Goal: Transaction & Acquisition: Purchase product/service

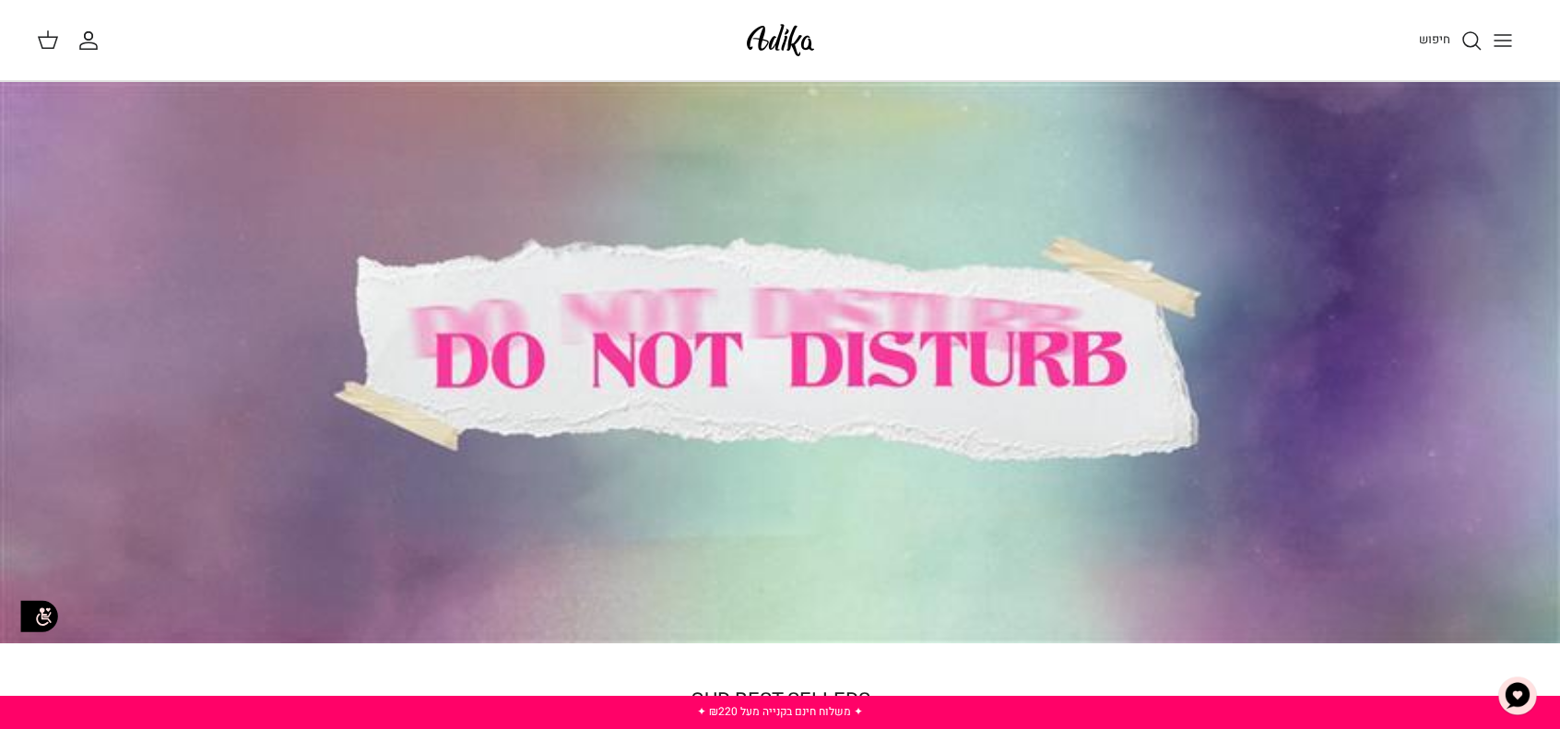
click at [1509, 32] on icon "Toggle menu" at bounding box center [1503, 41] width 22 height 22
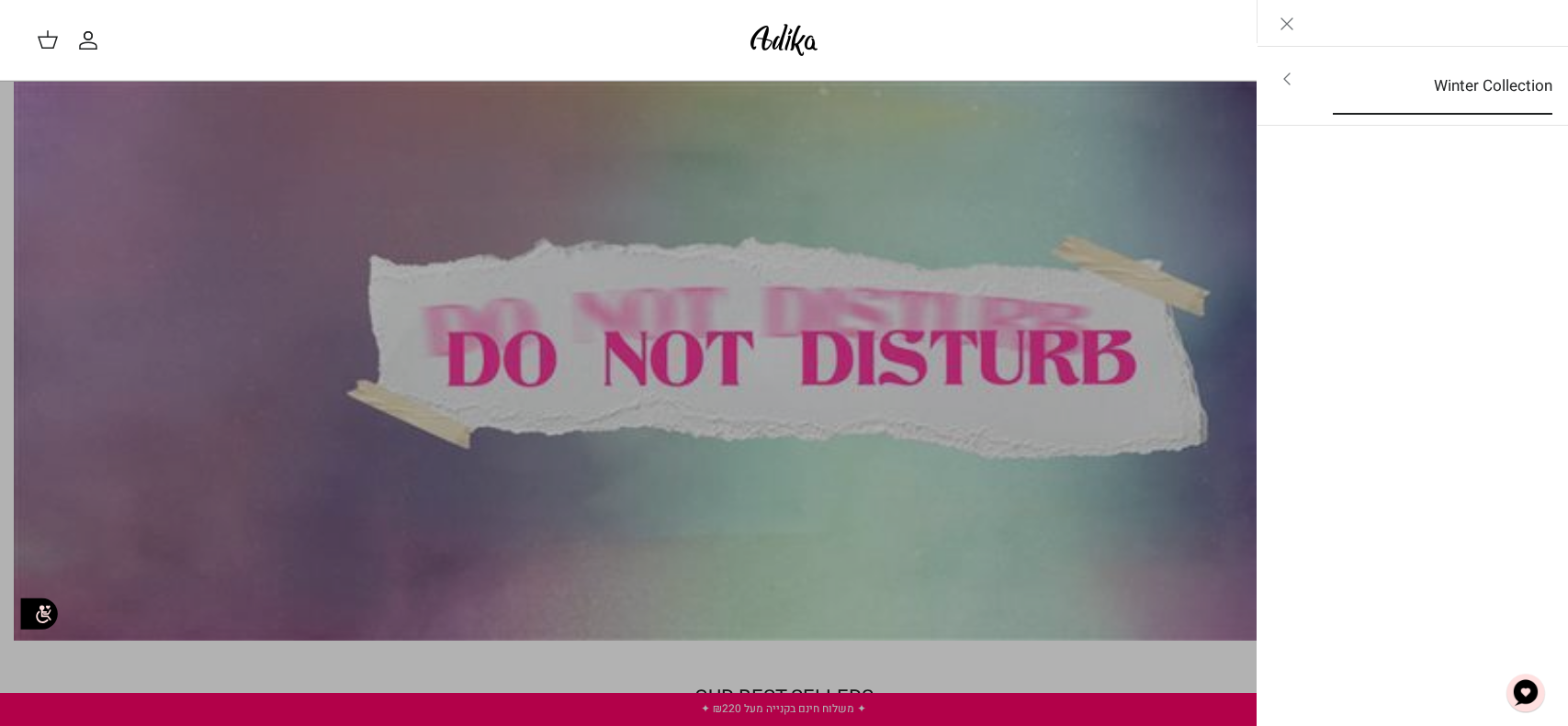
click at [1355, 78] on link "Winter Collection" at bounding box center [1442, 86] width 253 height 57
click at [1356, 82] on link "לכל הפריטים" at bounding box center [1414, 81] width 293 height 46
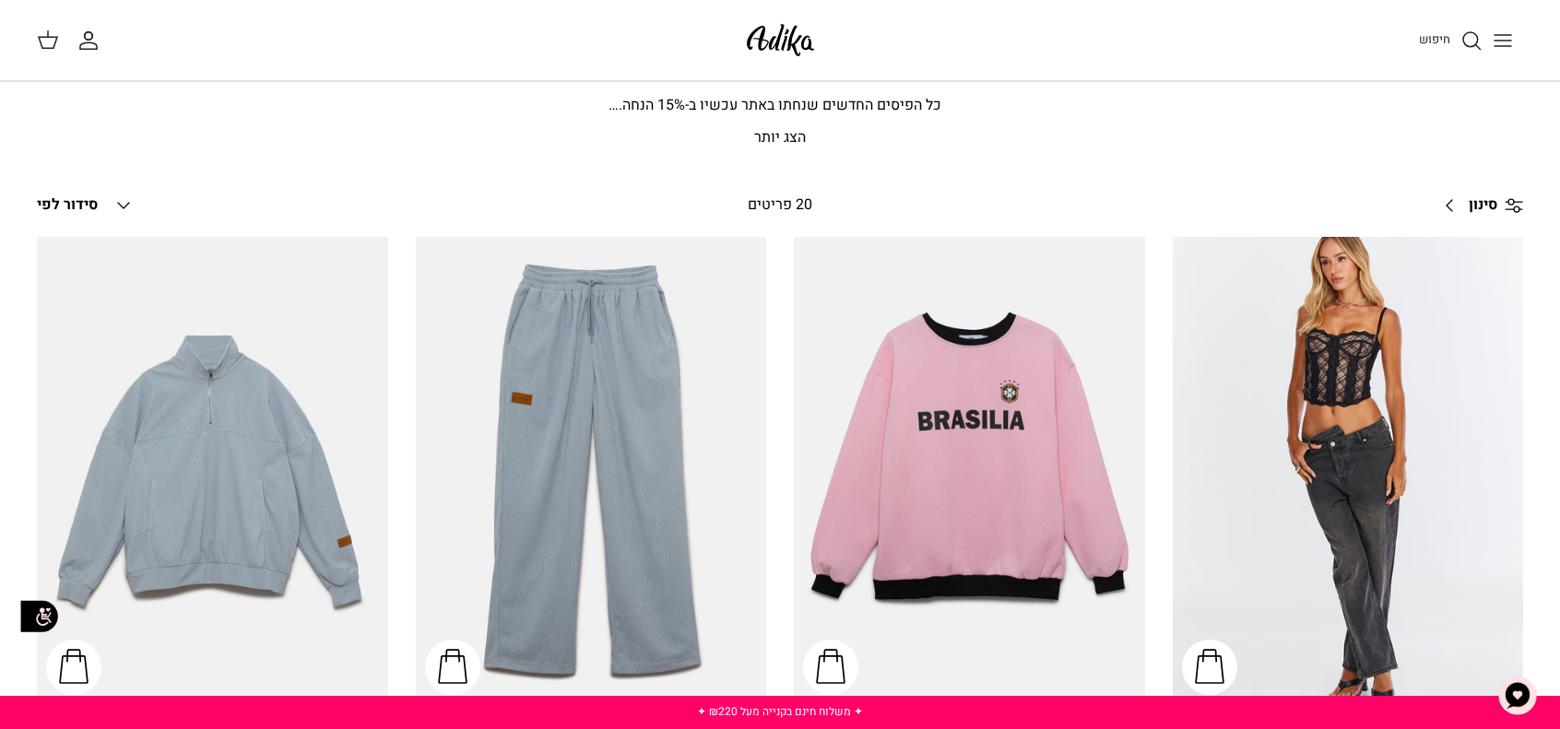
scroll to position [92, 0]
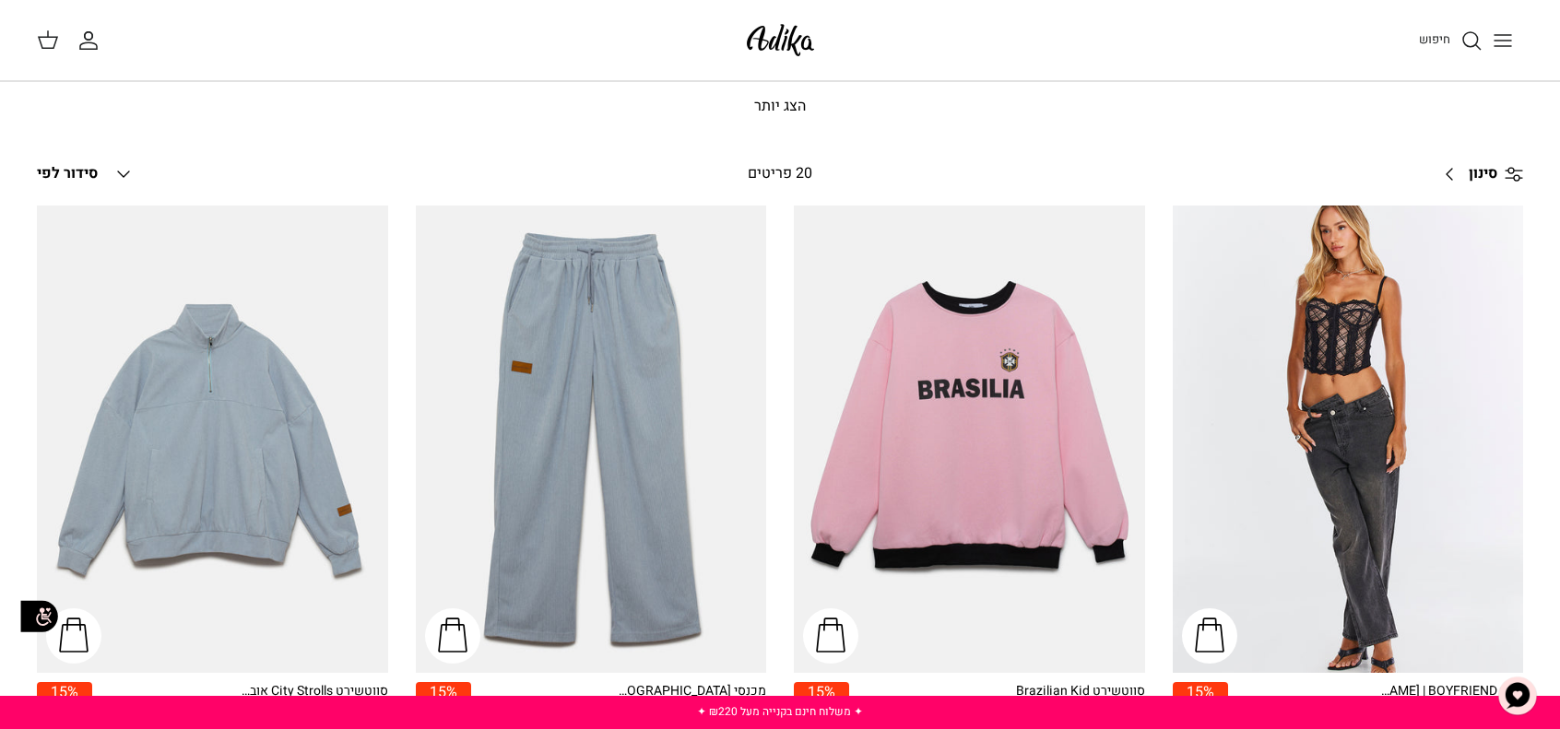
click at [1478, 170] on span "סינון" at bounding box center [1483, 174] width 29 height 24
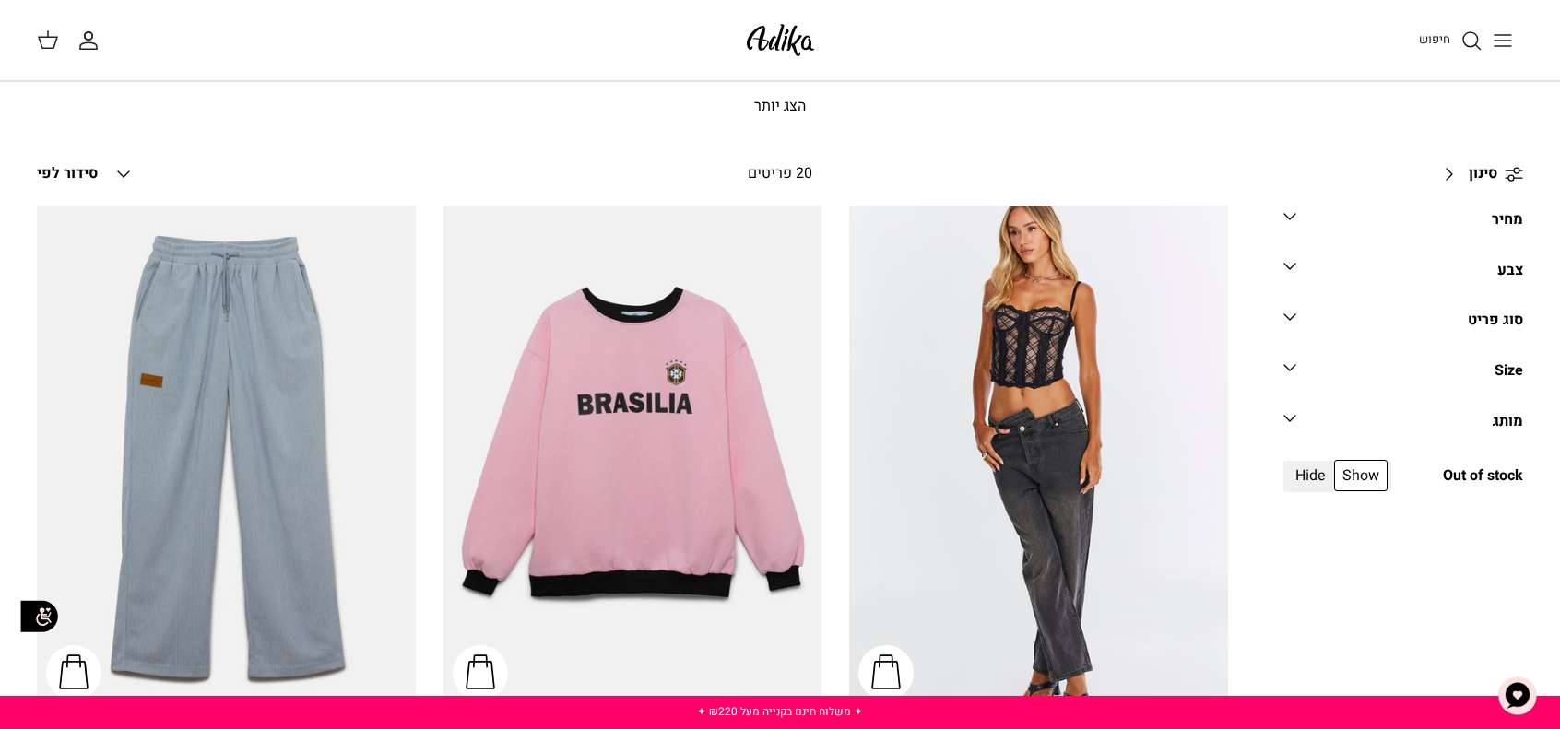
click at [1048, 93] on div "Winter Collection כל הפיסים החדשים שנחתו באתר עכשיו ב- 15 % הנחה. [PERSON_NAME]…" at bounding box center [780, 68] width 1365 height 101
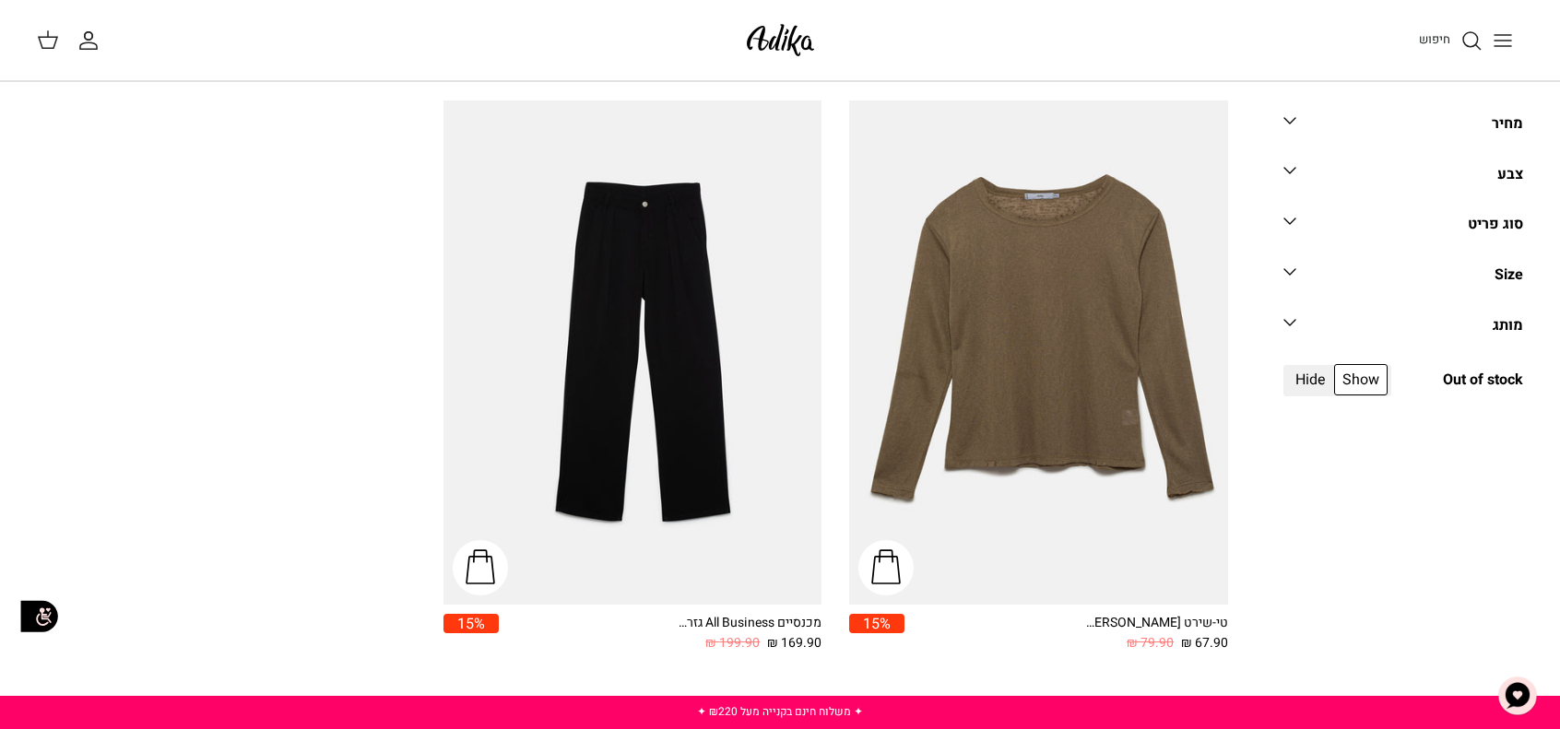
scroll to position [3694, 0]
